Goal: Check status: Check status

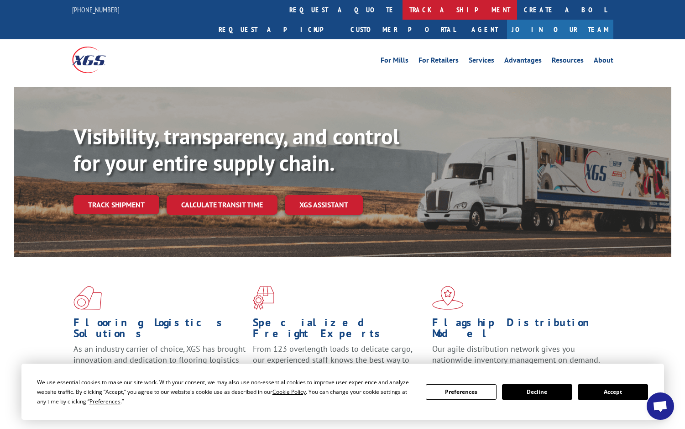
click at [403, 7] on link "track a shipment" at bounding box center [460, 10] width 115 height 20
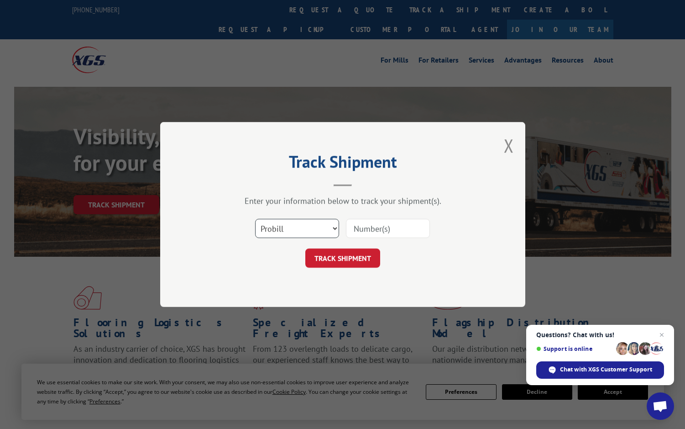
click at [293, 227] on select "Select category... Probill BOL PO" at bounding box center [297, 228] width 84 height 19
select select "bol"
click at [255, 219] on select "Select category... Probill BOL PO" at bounding box center [297, 228] width 84 height 19
click at [367, 223] on input at bounding box center [388, 228] width 84 height 19
paste input "6042566"
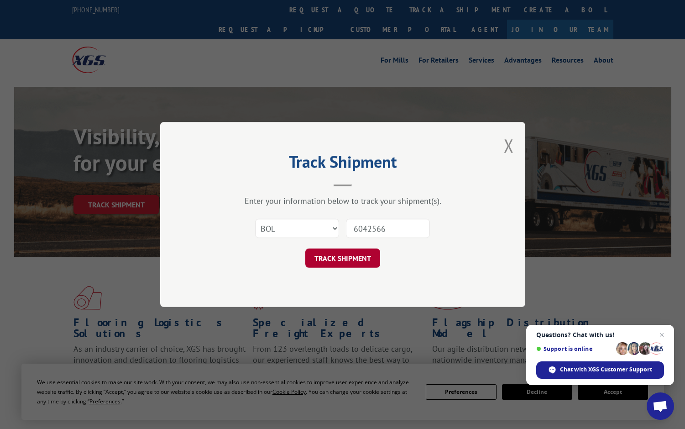
type input "6042566"
click at [358, 254] on button "TRACK SHIPMENT" at bounding box center [342, 257] width 75 height 19
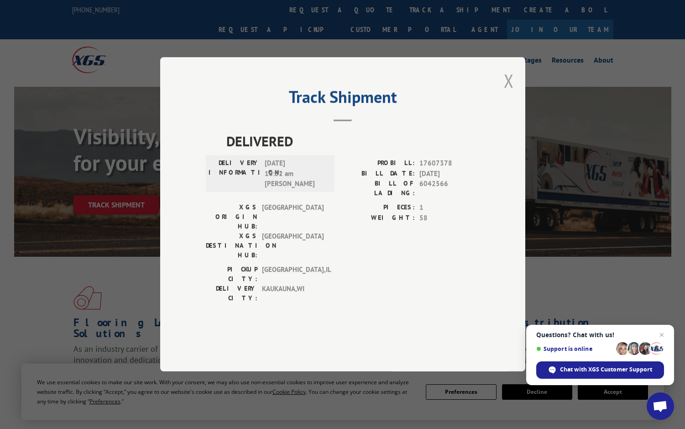
click at [507, 93] on button "Close modal" at bounding box center [509, 80] width 10 height 24
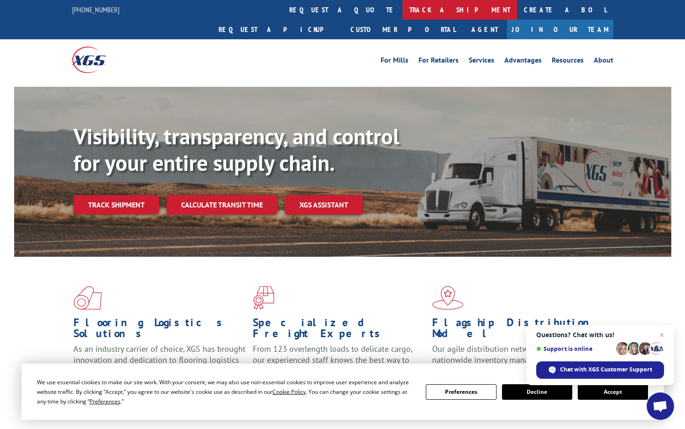
click at [403, 10] on link "track a shipment" at bounding box center [460, 10] width 115 height 20
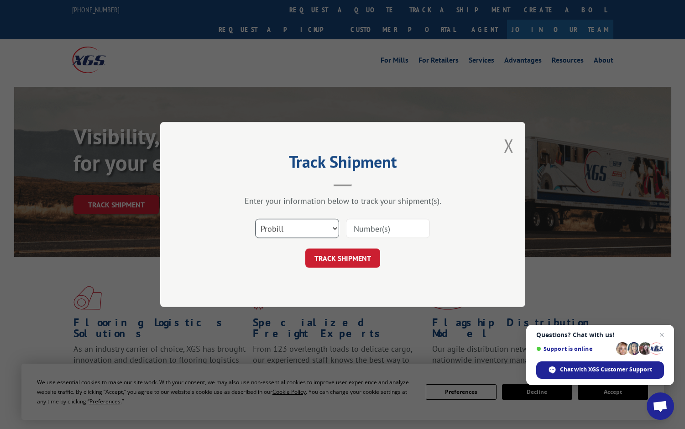
click at [290, 236] on select "Select category... Probill BOL PO" at bounding box center [297, 228] width 84 height 19
select select "bol"
click at [255, 219] on select "Select category... Probill BOL PO" at bounding box center [297, 228] width 84 height 19
click at [376, 230] on input at bounding box center [388, 228] width 84 height 19
paste input "970792"
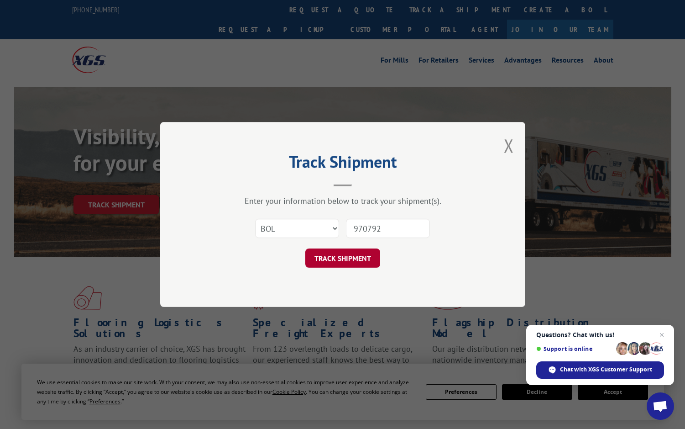
type input "970792"
click at [340, 258] on button "TRACK SHIPMENT" at bounding box center [342, 257] width 75 height 19
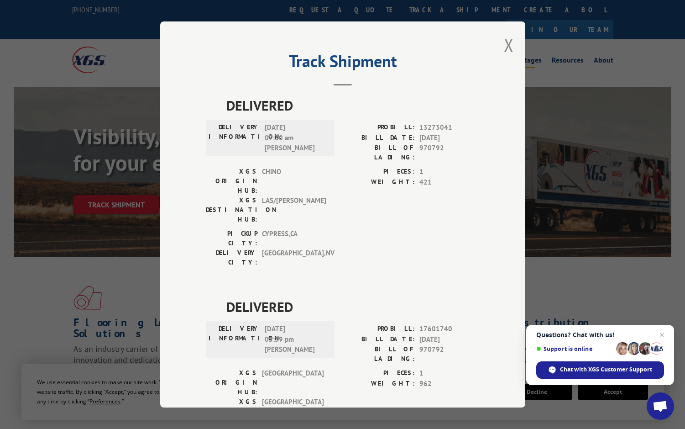
click at [505, 42] on button "Close modal" at bounding box center [509, 45] width 10 height 24
